Goal: Book appointment/travel/reservation

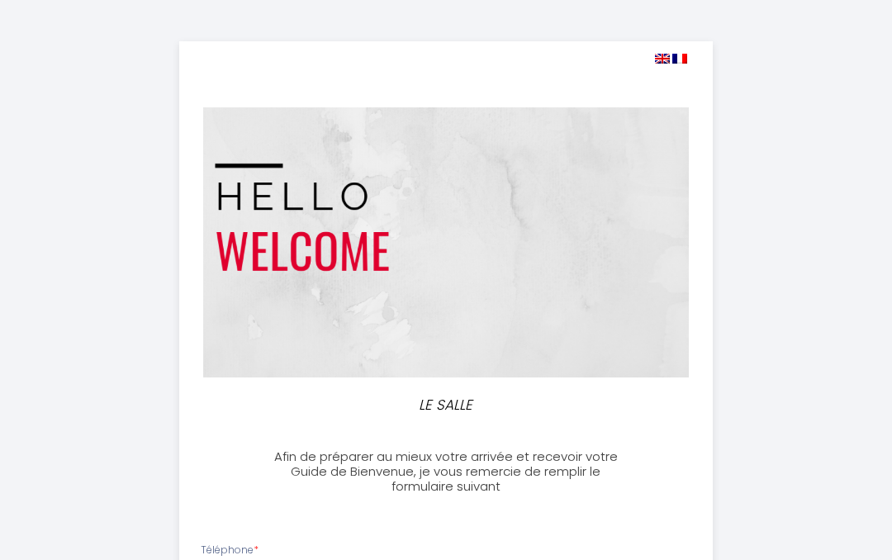
select select
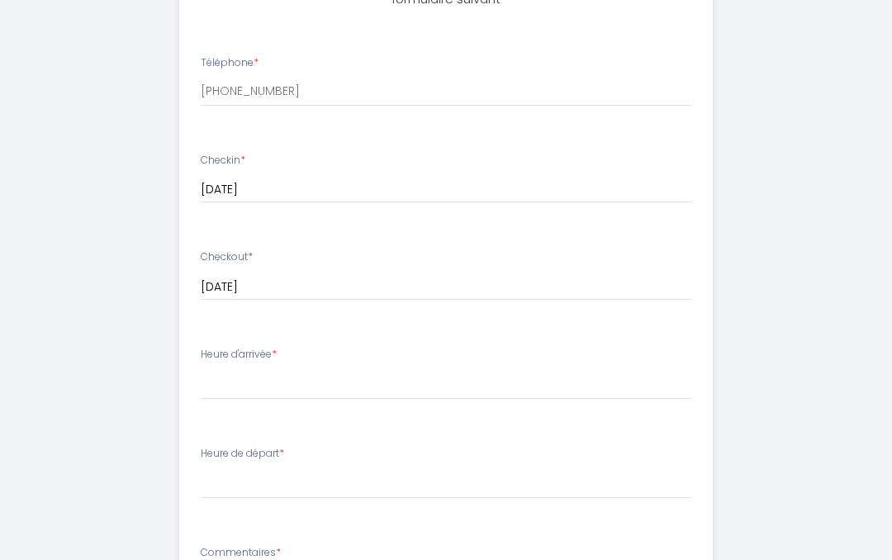
scroll to position [494, 0]
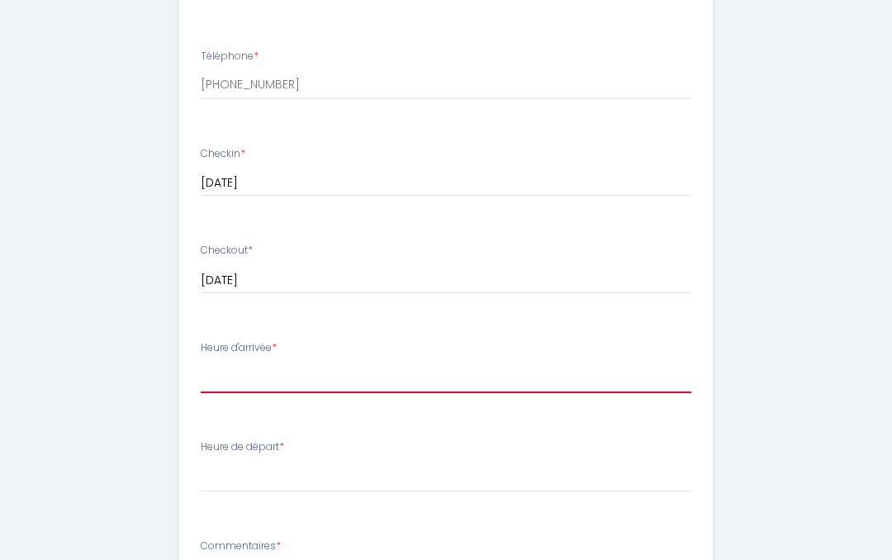
click at [318, 368] on select "16:00 16:30 17:00 17:30 18:00 18:30 19:00 19:30 20:00 20:30 21:00 21:30 22:00 2…" at bounding box center [446, 377] width 491 height 31
select select "16:00"
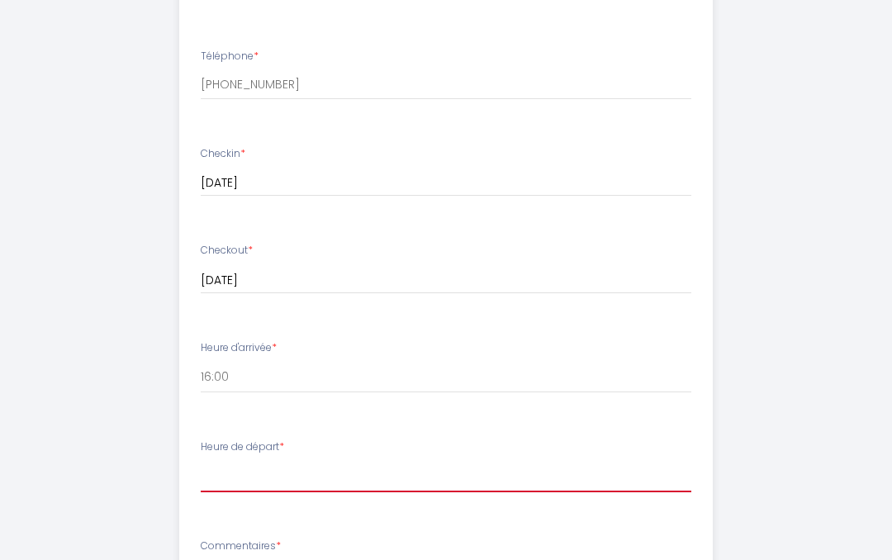
click at [293, 465] on select "00:00 00:30 01:00 01:30 02:00 02:30 03:00 03:30 04:00 04:30 05:00 05:30 06:00 0…" at bounding box center [446, 476] width 491 height 31
select select "10:00"
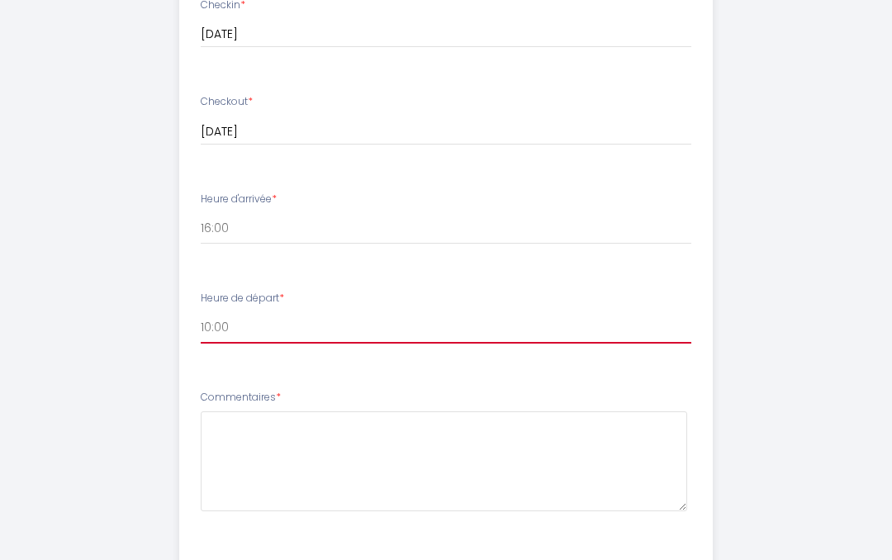
scroll to position [643, 0]
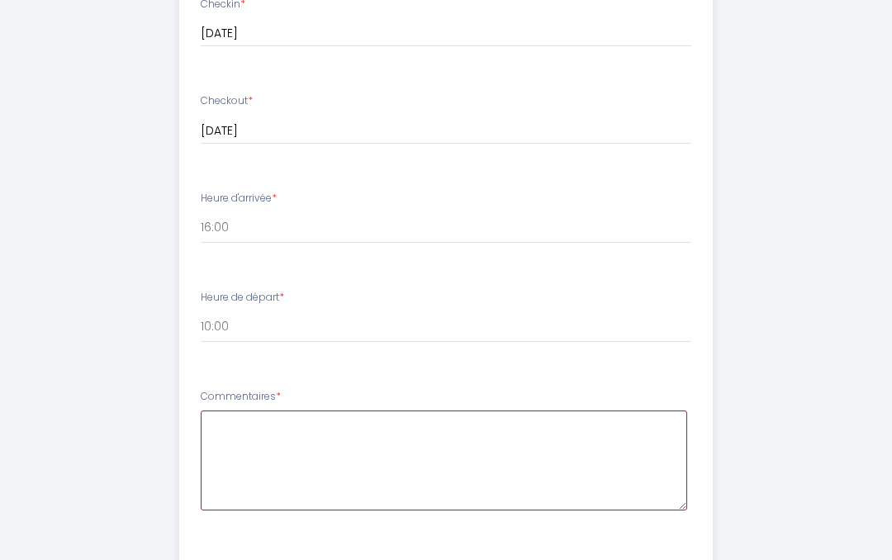
click at [243, 431] on textarea at bounding box center [444, 461] width 487 height 100
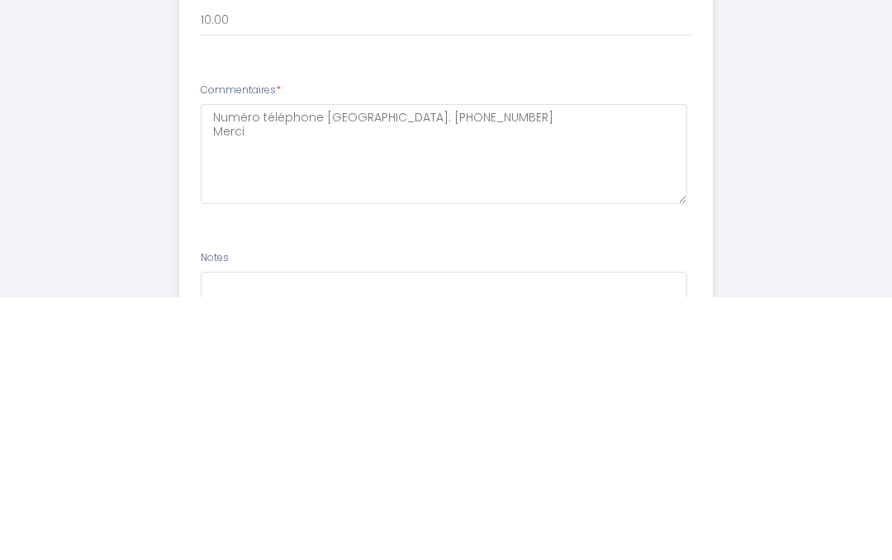
scroll to position [821, 0]
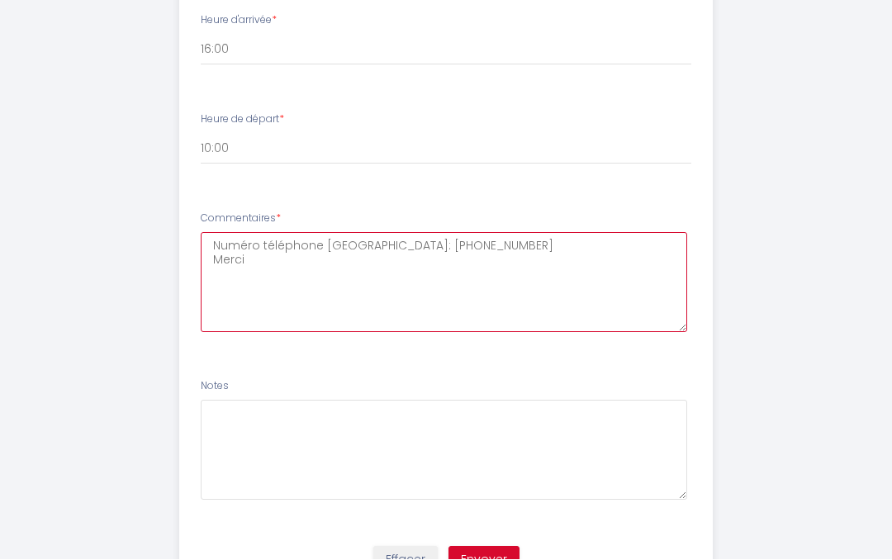
click at [207, 240] on textarea "Numéro téléphone [GEOGRAPHIC_DATA]: [PHONE_NUMBER] Merci" at bounding box center [444, 283] width 487 height 100
click at [221, 282] on textarea "1) Numéro téléphone [GEOGRAPHIC_DATA]: [PHONE_NUMBER] Merci" at bounding box center [444, 283] width 487 height 100
type textarea "1) Numéro téléphone [GEOGRAPHIC_DATA]: [PHONE_NUMBER] Merci Est -ce un problème…"
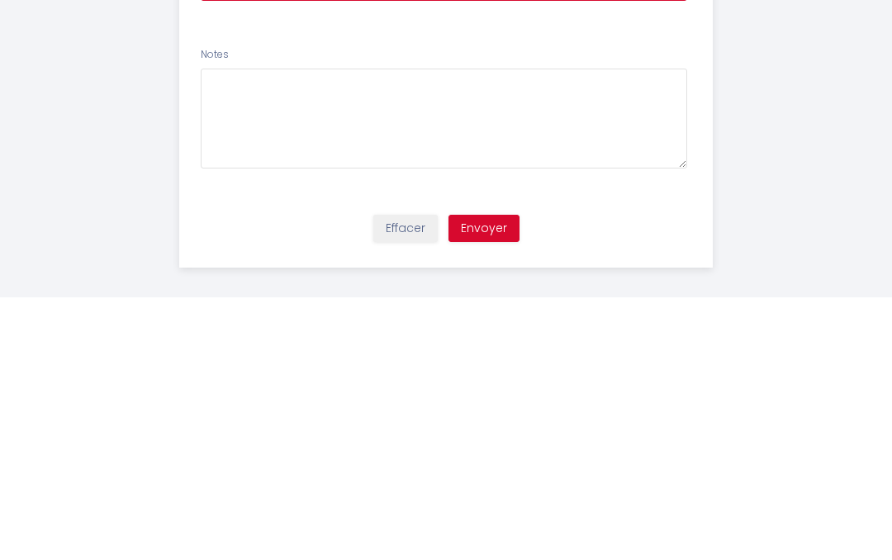
scroll to position [895, 0]
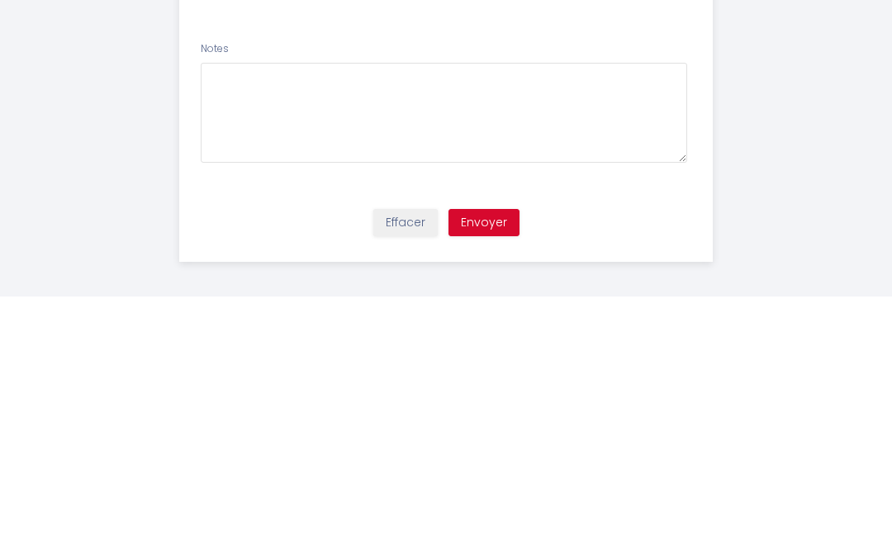
click at [487, 472] on button "Envoyer" at bounding box center [484, 486] width 71 height 28
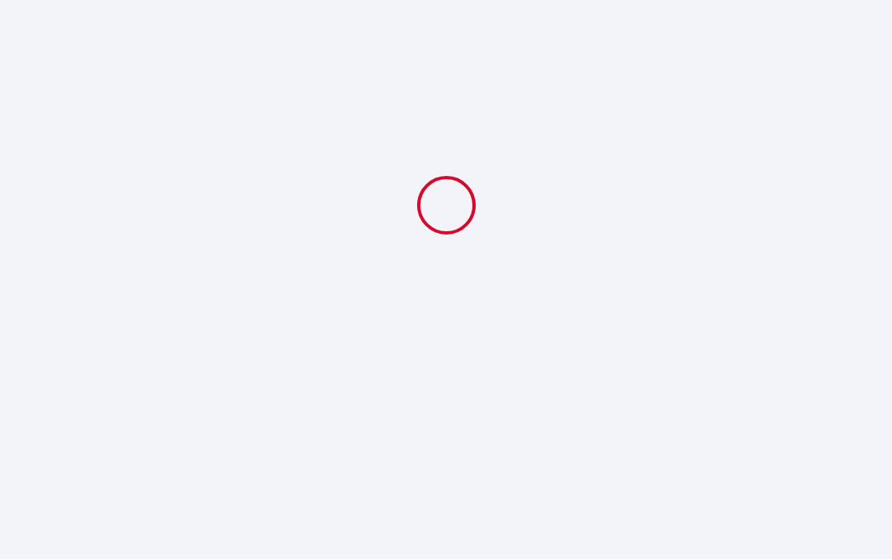
select select "10:00"
